Goal: Information Seeking & Learning: Learn about a topic

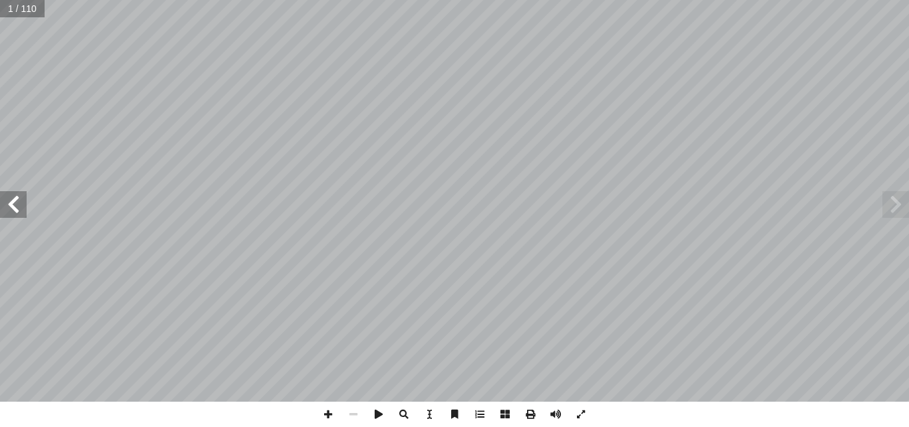
click at [23, 214] on span at bounding box center [13, 204] width 27 height 27
click at [19, 203] on span at bounding box center [13, 204] width 27 height 27
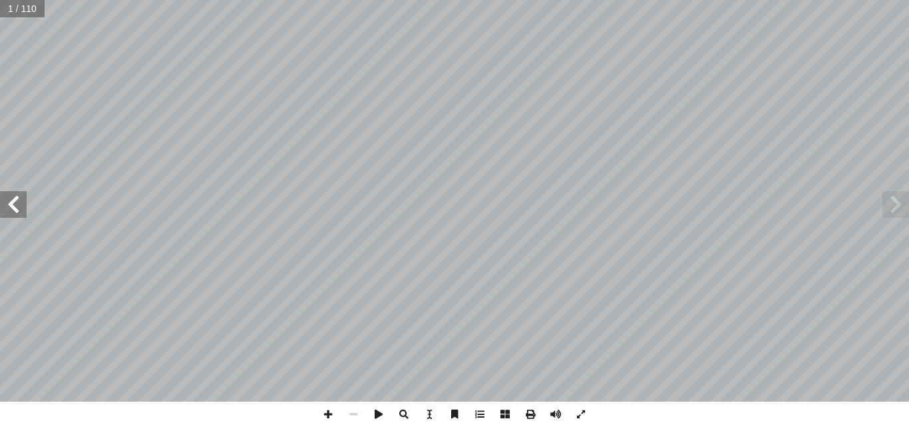
click at [19, 203] on span at bounding box center [13, 204] width 27 height 27
click at [10, 202] on span at bounding box center [13, 204] width 27 height 27
click at [14, 200] on span at bounding box center [13, 204] width 27 height 27
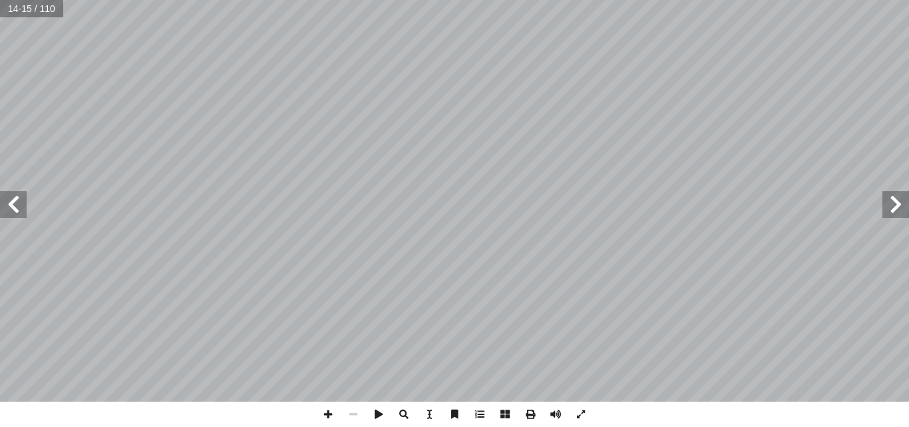
click at [14, 200] on span at bounding box center [13, 204] width 27 height 27
click at [898, 201] on span at bounding box center [896, 204] width 27 height 27
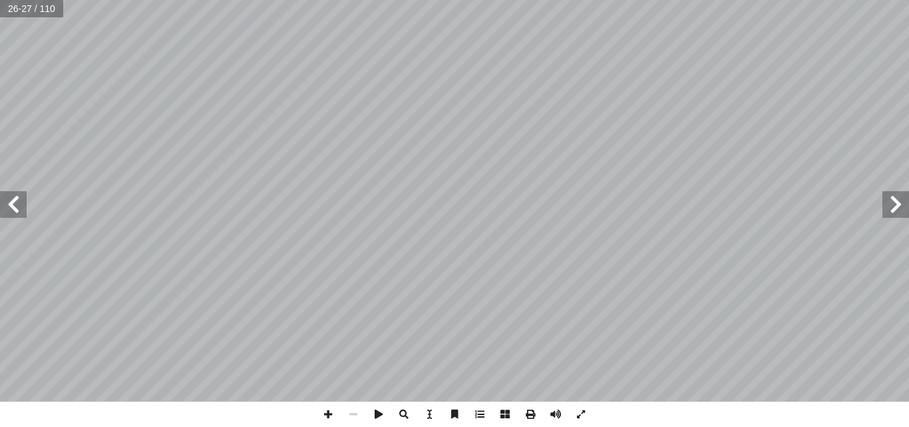
click at [898, 201] on span at bounding box center [896, 204] width 27 height 27
click at [901, 203] on span at bounding box center [896, 204] width 27 height 27
click at [13, 196] on span at bounding box center [13, 204] width 27 height 27
click at [901, 202] on span at bounding box center [896, 204] width 27 height 27
click at [13, 199] on span at bounding box center [13, 204] width 27 height 27
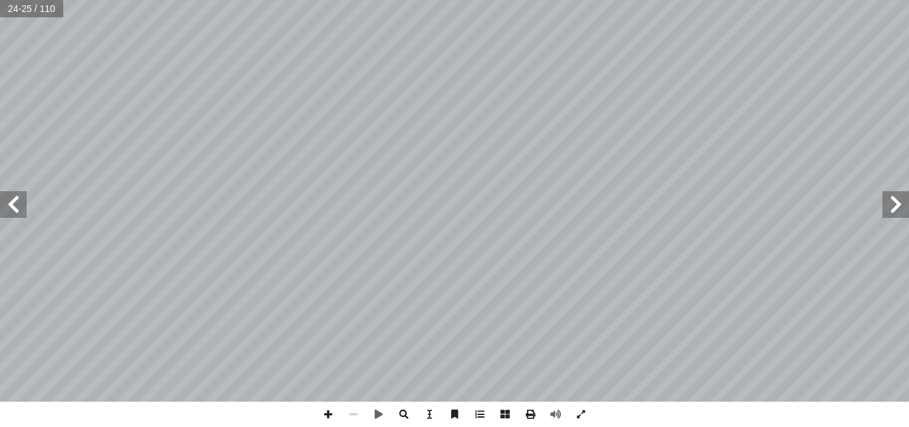
click at [893, 196] on span at bounding box center [896, 204] width 27 height 27
click at [14, 206] on span at bounding box center [13, 204] width 27 height 27
click at [24, 213] on span at bounding box center [13, 204] width 27 height 27
click at [20, 210] on span at bounding box center [13, 204] width 27 height 27
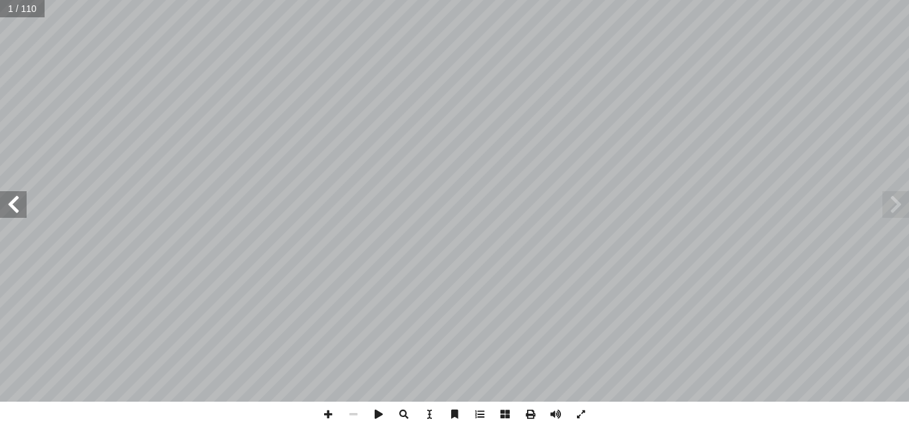
click at [20, 210] on span at bounding box center [13, 204] width 27 height 27
click at [21, 208] on span at bounding box center [13, 204] width 27 height 27
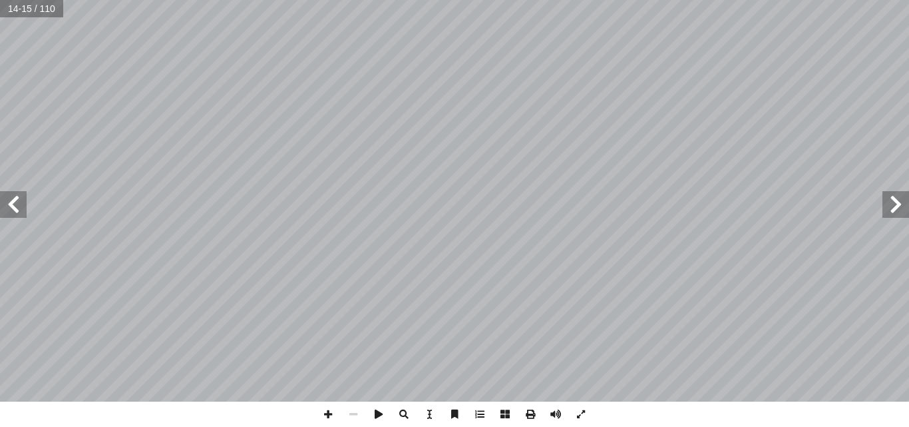
click at [21, 208] on span at bounding box center [13, 204] width 27 height 27
click at [22, 208] on span at bounding box center [13, 204] width 27 height 27
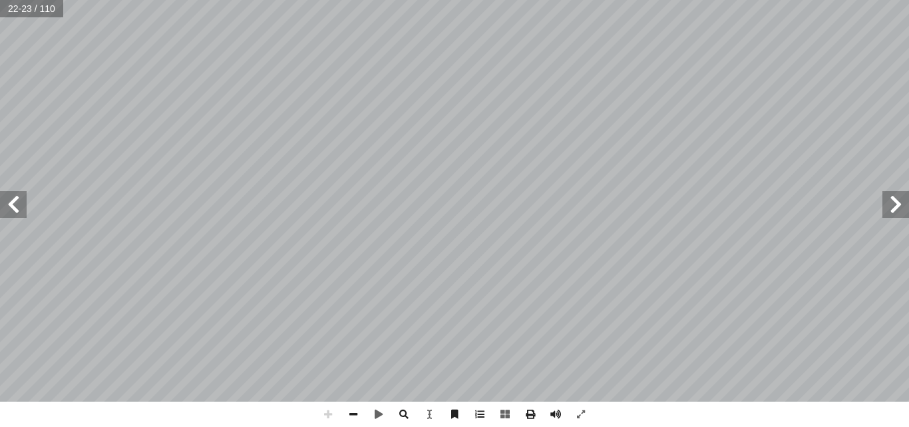
click at [17, 208] on span at bounding box center [13, 204] width 27 height 27
